Goal: Task Accomplishment & Management: Use online tool/utility

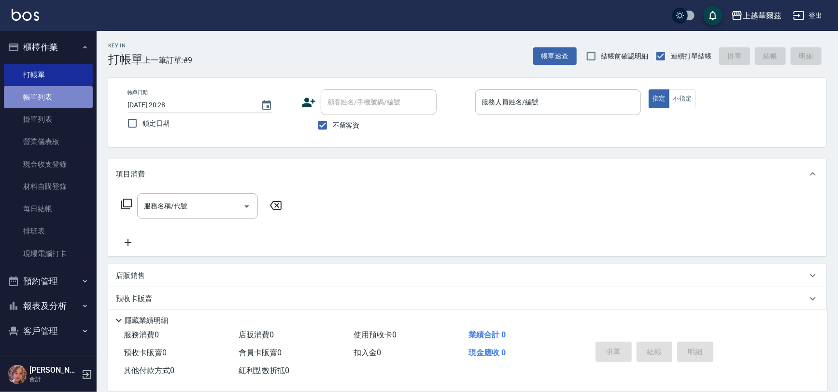
click at [62, 89] on link "帳單列表" at bounding box center [48, 97] width 89 height 22
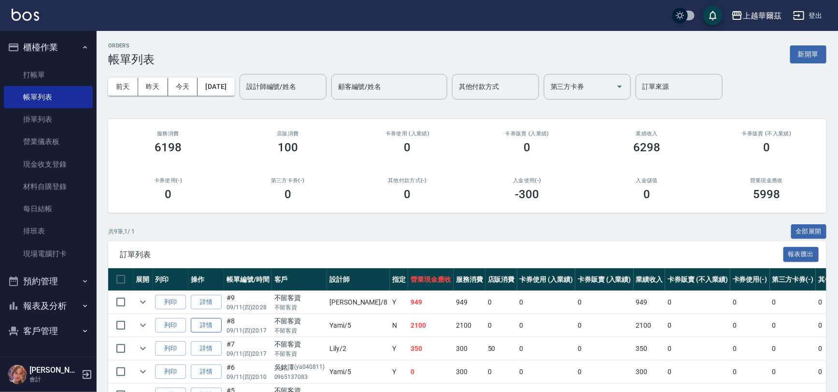
click at [199, 325] on link "詳情" at bounding box center [206, 325] width 31 height 15
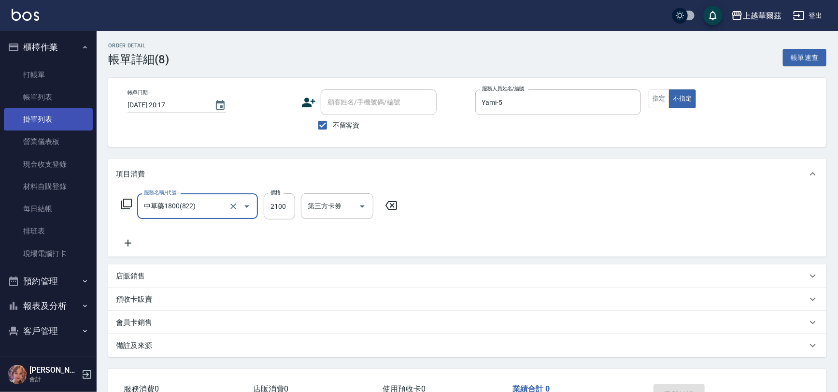
drag, startPoint x: 63, startPoint y: 48, endPoint x: 63, endPoint y: 123, distance: 75.4
click at [63, 47] on button "櫃檯作業" at bounding box center [48, 47] width 89 height 25
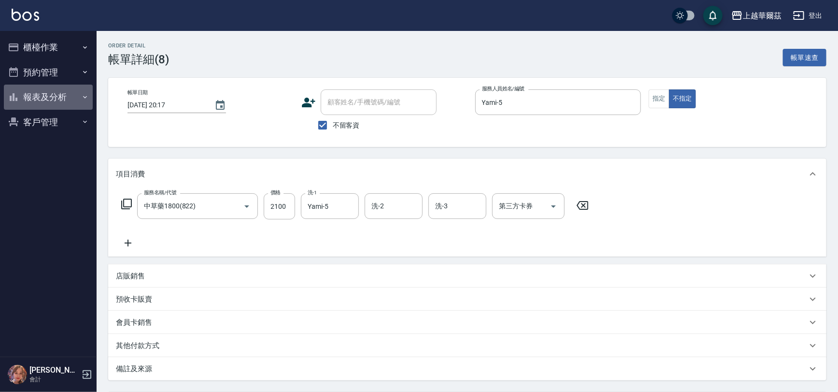
click at [55, 94] on button "報表及分析" at bounding box center [48, 97] width 89 height 25
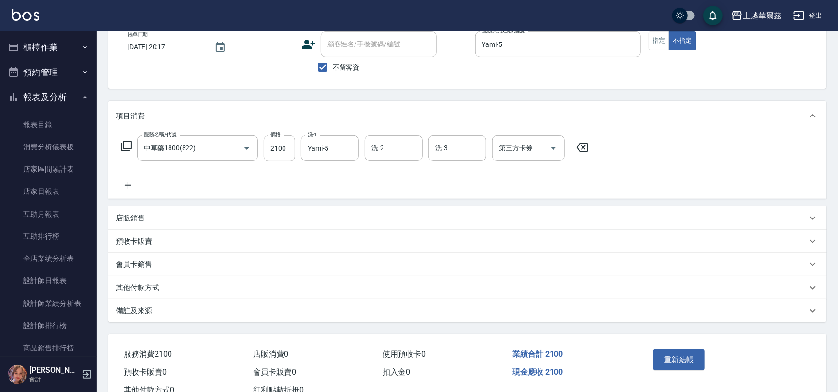
scroll to position [91, 0]
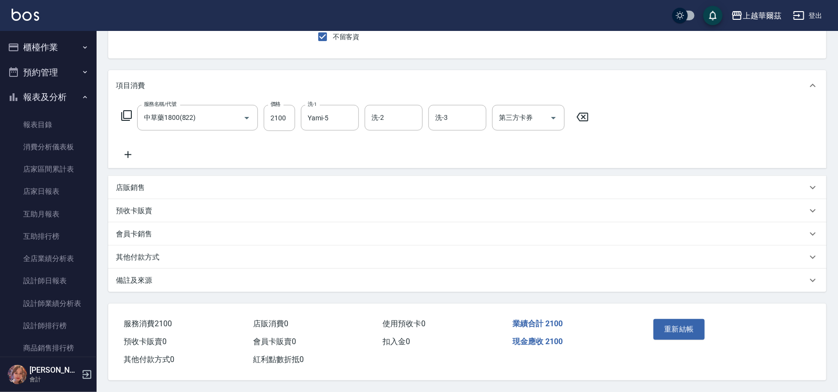
click at [188, 252] on div "其他付款方式" at bounding box center [461, 257] width 691 height 10
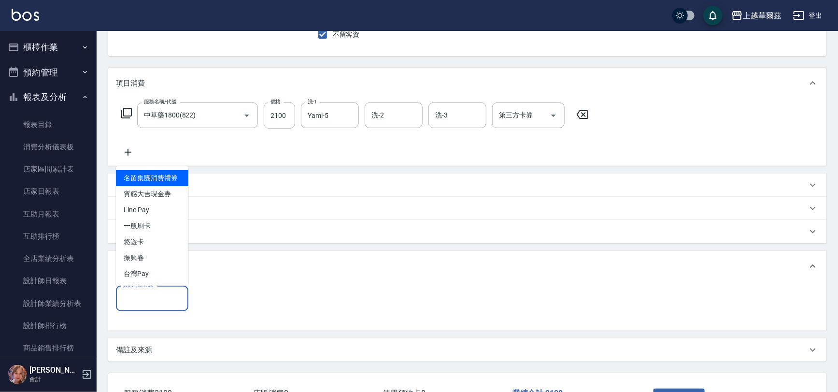
click at [141, 302] on input "其他付款方式" at bounding box center [152, 298] width 64 height 17
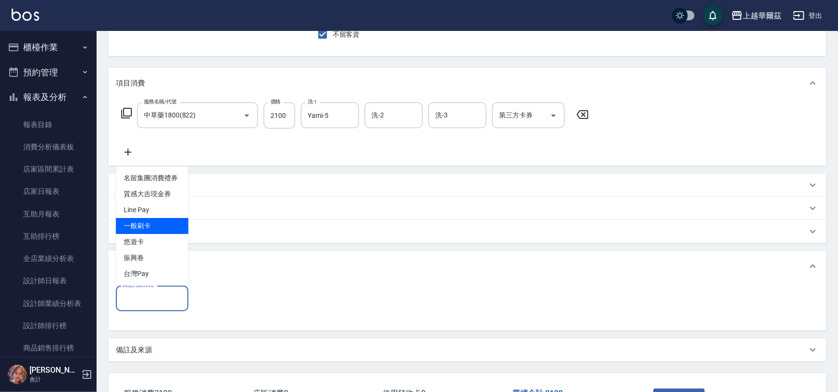
click at [155, 223] on span "一般刷卡" at bounding box center [152, 226] width 72 height 16
type input "一般刷卡"
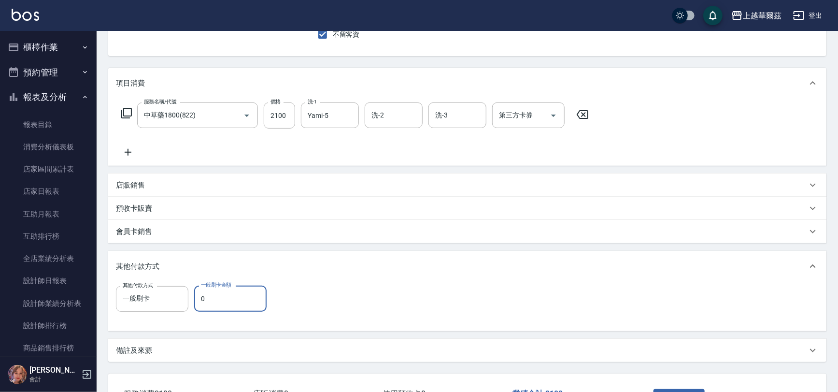
click at [231, 299] on input "0" at bounding box center [230, 298] width 72 height 26
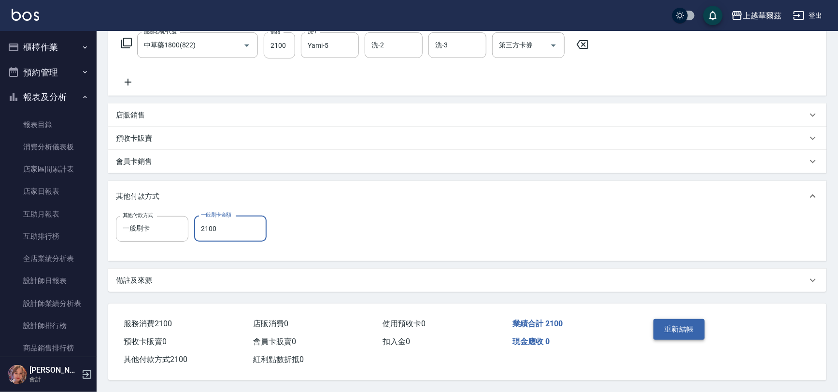
type input "2100"
click at [676, 330] on button "重新結帳" at bounding box center [679, 329] width 51 height 20
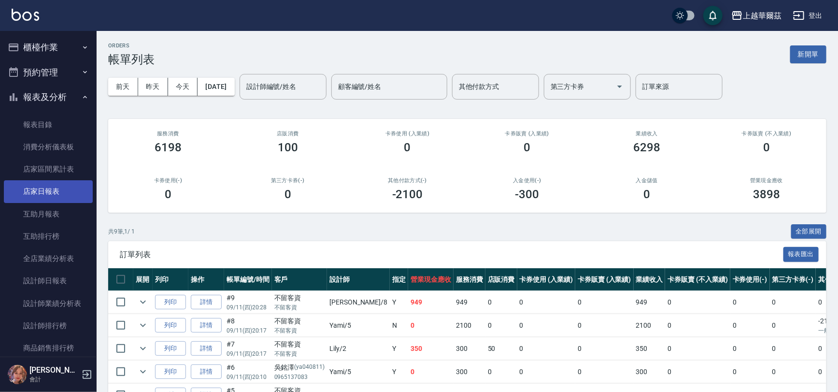
click at [48, 192] on link "店家日報表" at bounding box center [48, 191] width 89 height 22
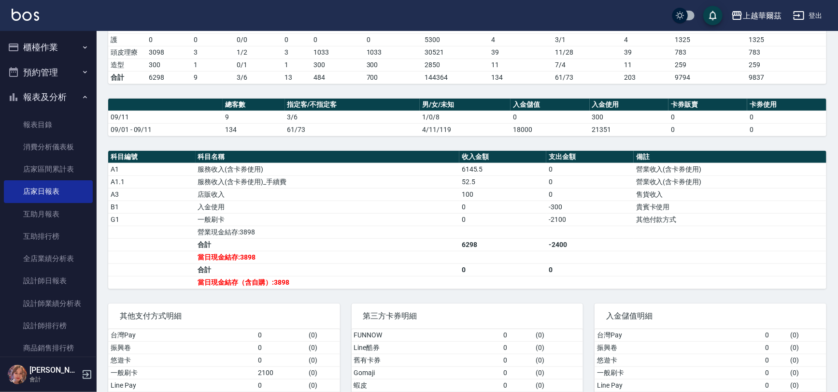
scroll to position [201, 0]
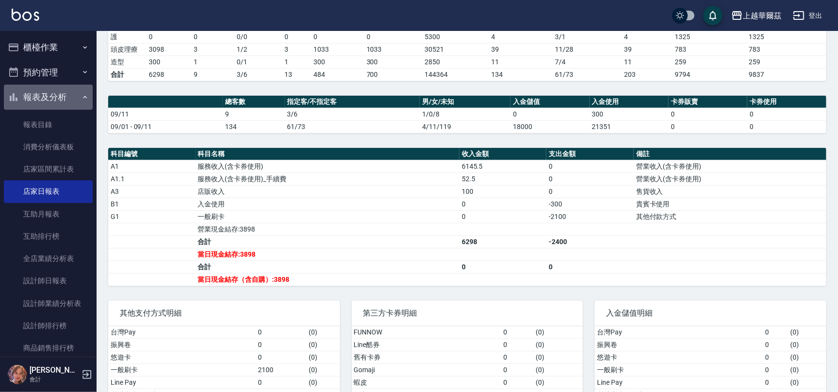
drag, startPoint x: 57, startPoint y: 99, endPoint x: 61, endPoint y: 55, distance: 43.7
click at [56, 98] on button "報表及分析" at bounding box center [48, 97] width 89 height 25
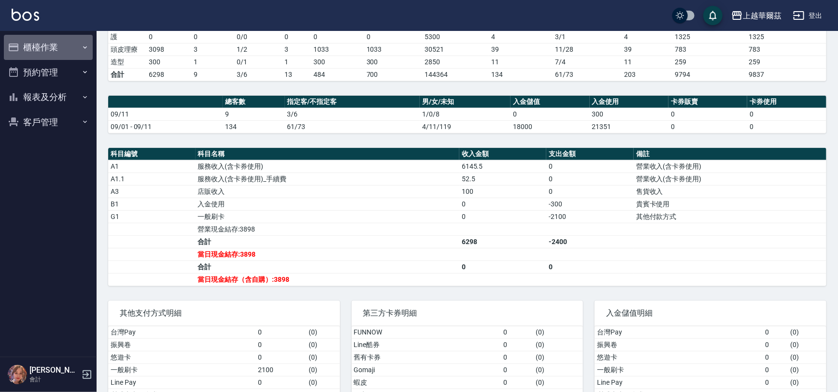
click at [63, 43] on button "櫃檯作業" at bounding box center [48, 47] width 89 height 25
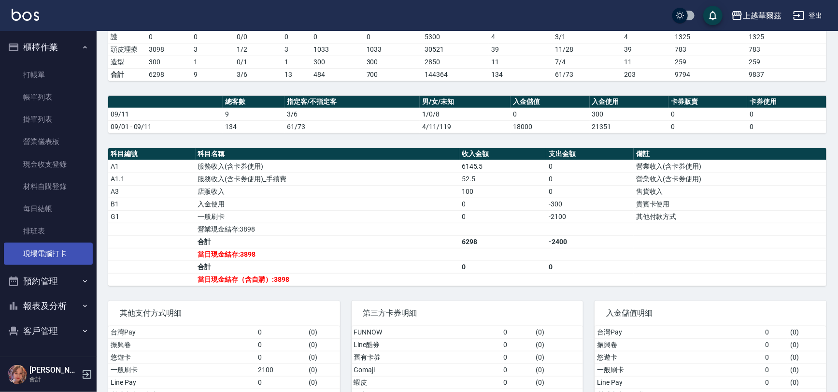
click at [50, 248] on link "現場電腦打卡" at bounding box center [48, 253] width 89 height 22
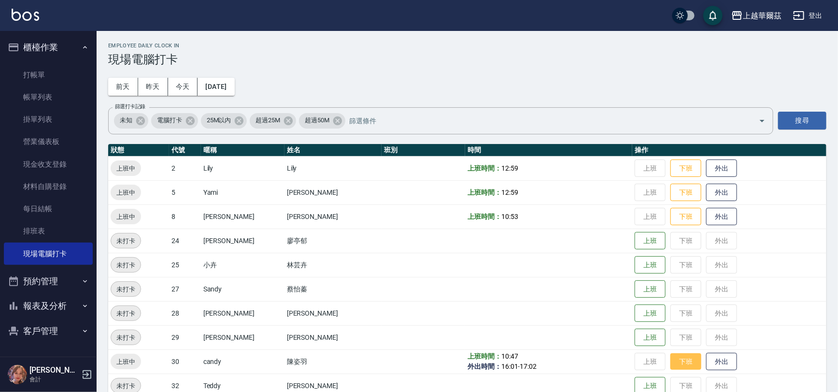
click at [675, 362] on button "下班" at bounding box center [685, 361] width 31 height 17
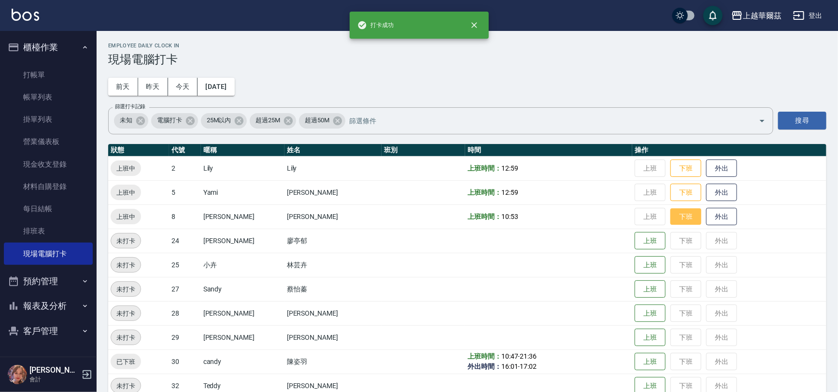
click at [670, 220] on button "下班" at bounding box center [685, 216] width 31 height 17
click at [670, 192] on button "下班" at bounding box center [685, 192] width 31 height 17
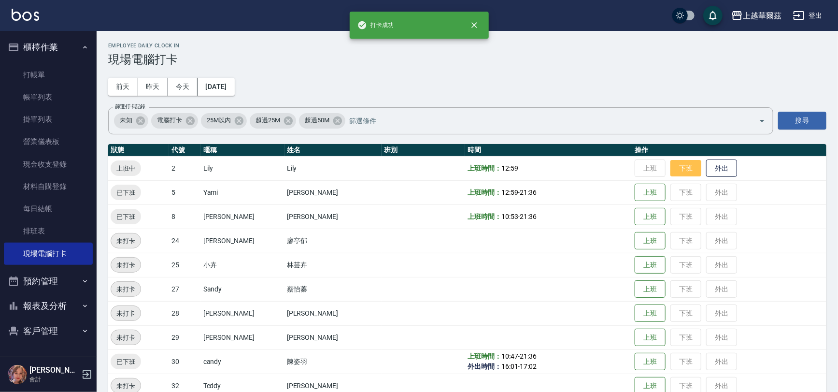
click at [670, 171] on button "下班" at bounding box center [685, 168] width 31 height 17
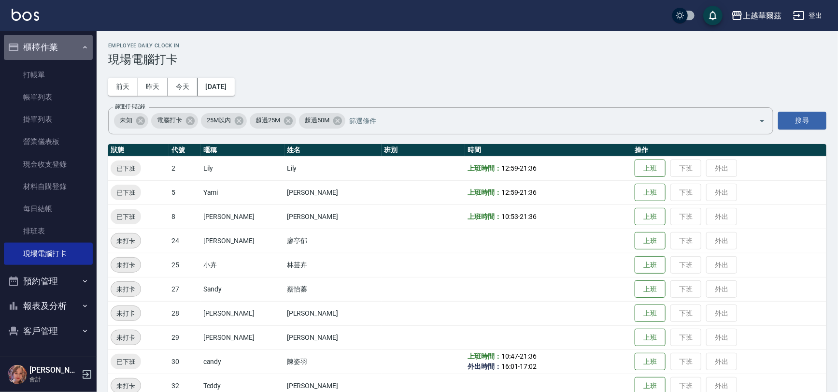
click at [51, 48] on button "櫃檯作業" at bounding box center [48, 47] width 89 height 25
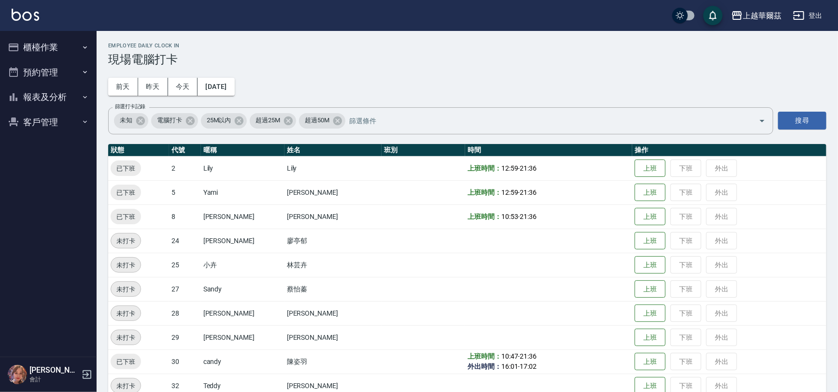
click at [62, 96] on button "報表及分析" at bounding box center [48, 97] width 89 height 25
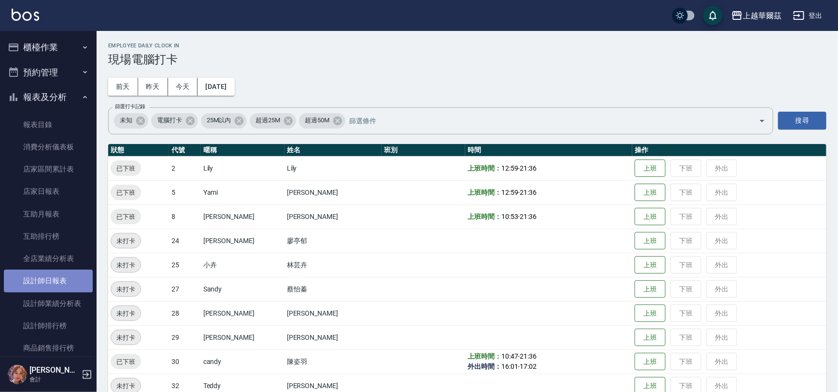
click at [59, 274] on link "設計師日報表" at bounding box center [48, 281] width 89 height 22
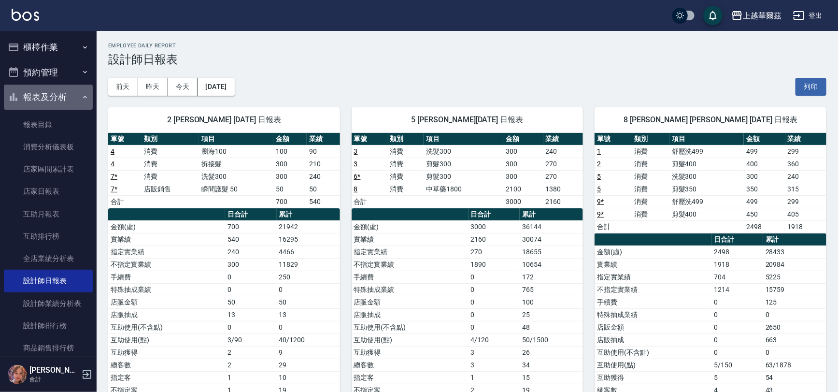
click at [62, 94] on button "報表及分析" at bounding box center [48, 97] width 89 height 25
